Goal: Information Seeking & Learning: Learn about a topic

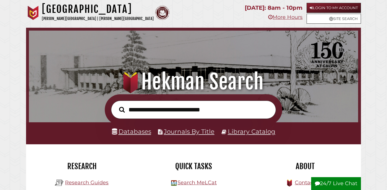
scroll to position [109, 326]
click at [137, 134] on link "Databases" at bounding box center [131, 131] width 39 height 7
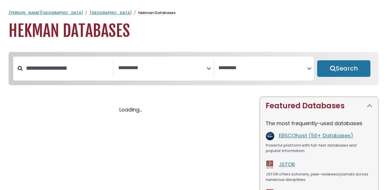
select select "Database Subject Filter"
select select "Database Vendors Filter"
select select "Database Subject Filter"
select select "Database Vendors Filter"
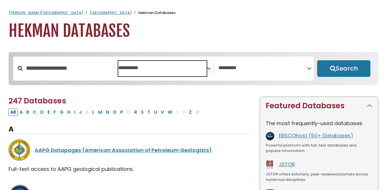
click at [134, 68] on textarea "Search" at bounding box center [162, 68] width 89 height 6
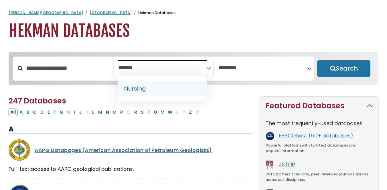
type textarea "*******"
select select "*****"
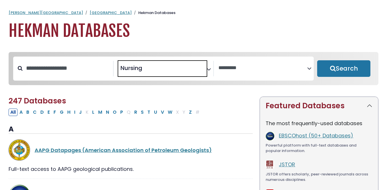
scroll to position [215, 0]
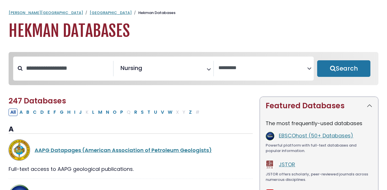
click at [340, 80] on div "Clear Filters Search" at bounding box center [344, 69] width 60 height 24
click at [337, 71] on button "Search" at bounding box center [343, 68] width 53 height 17
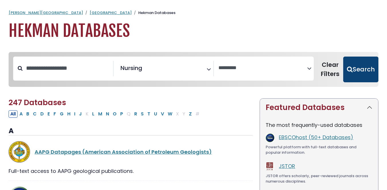
select select "Database Vendors Filter"
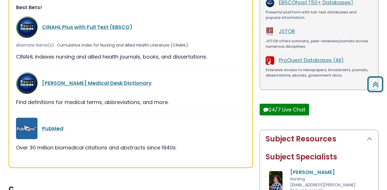
scroll to position [126, 0]
